Goal: Understand process/instructions: Learn how to perform a task or action

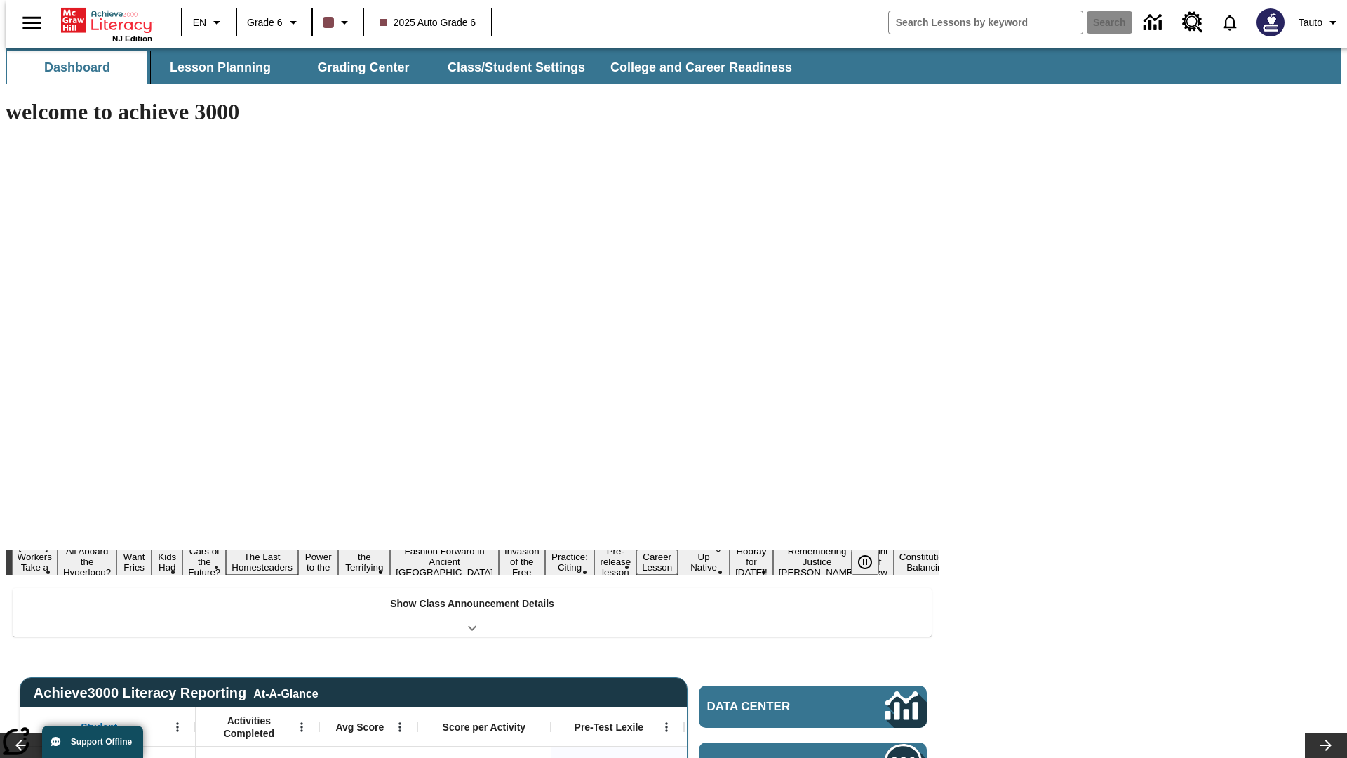
click at [215, 67] on button "Lesson Planning" at bounding box center [220, 68] width 140 height 34
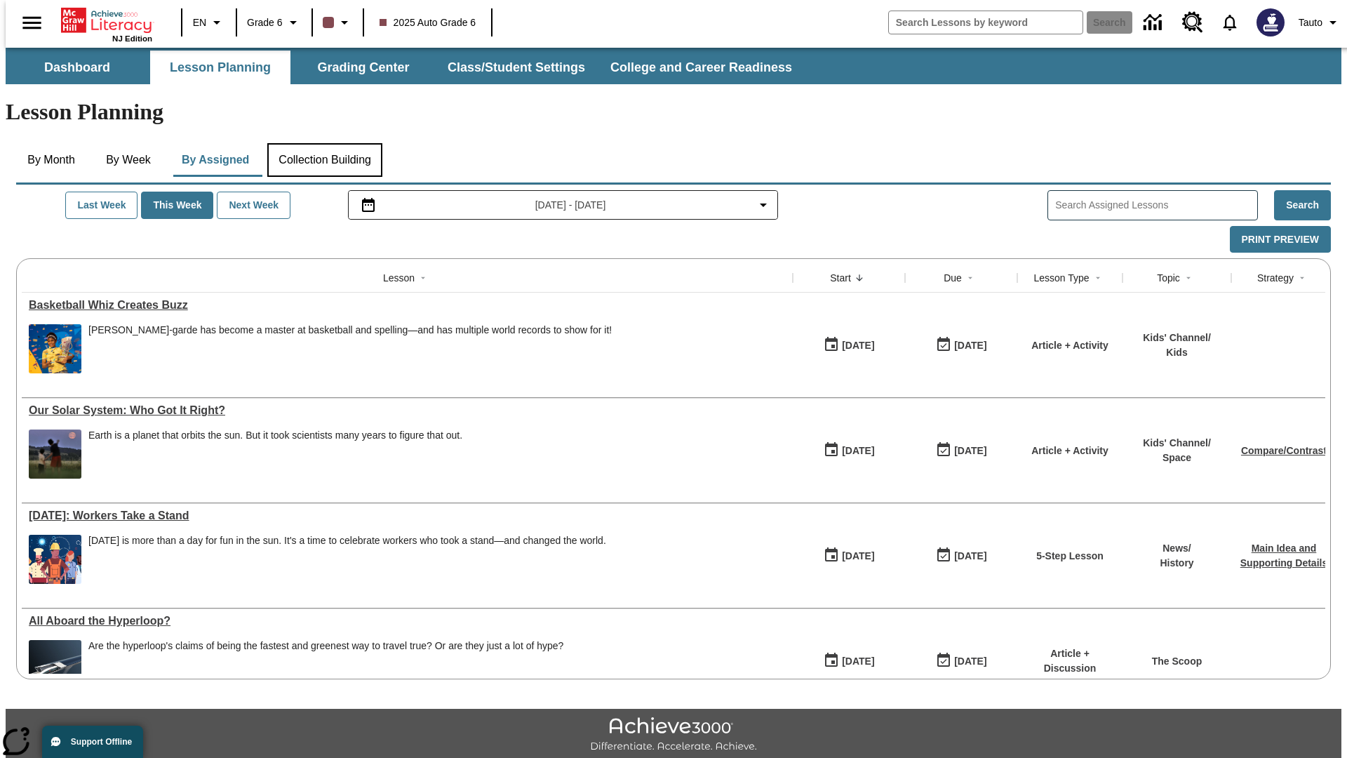
click at [324, 143] on button "Collection Building" at bounding box center [324, 160] width 115 height 34
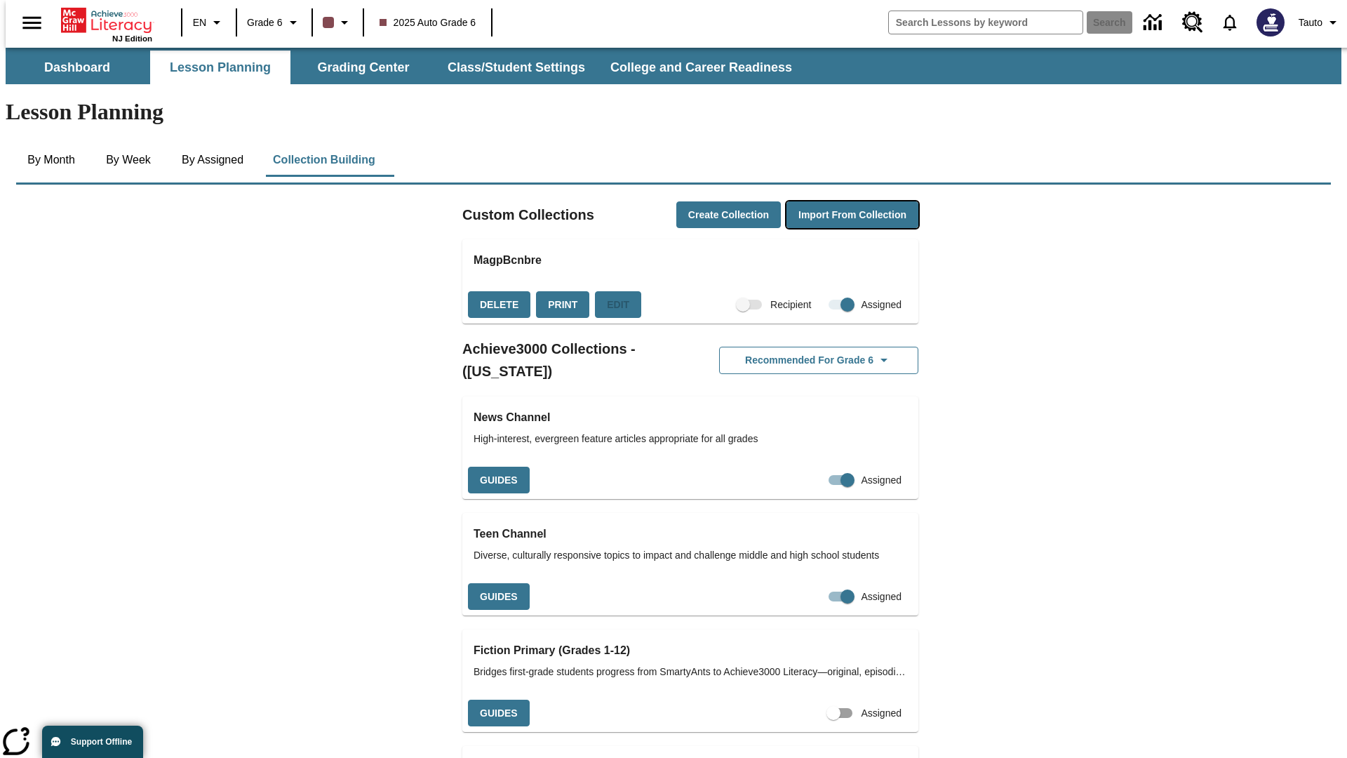
click at [828, 201] on button "Import from Collection" at bounding box center [853, 214] width 132 height 27
